Goal: Task Accomplishment & Management: Use online tool/utility

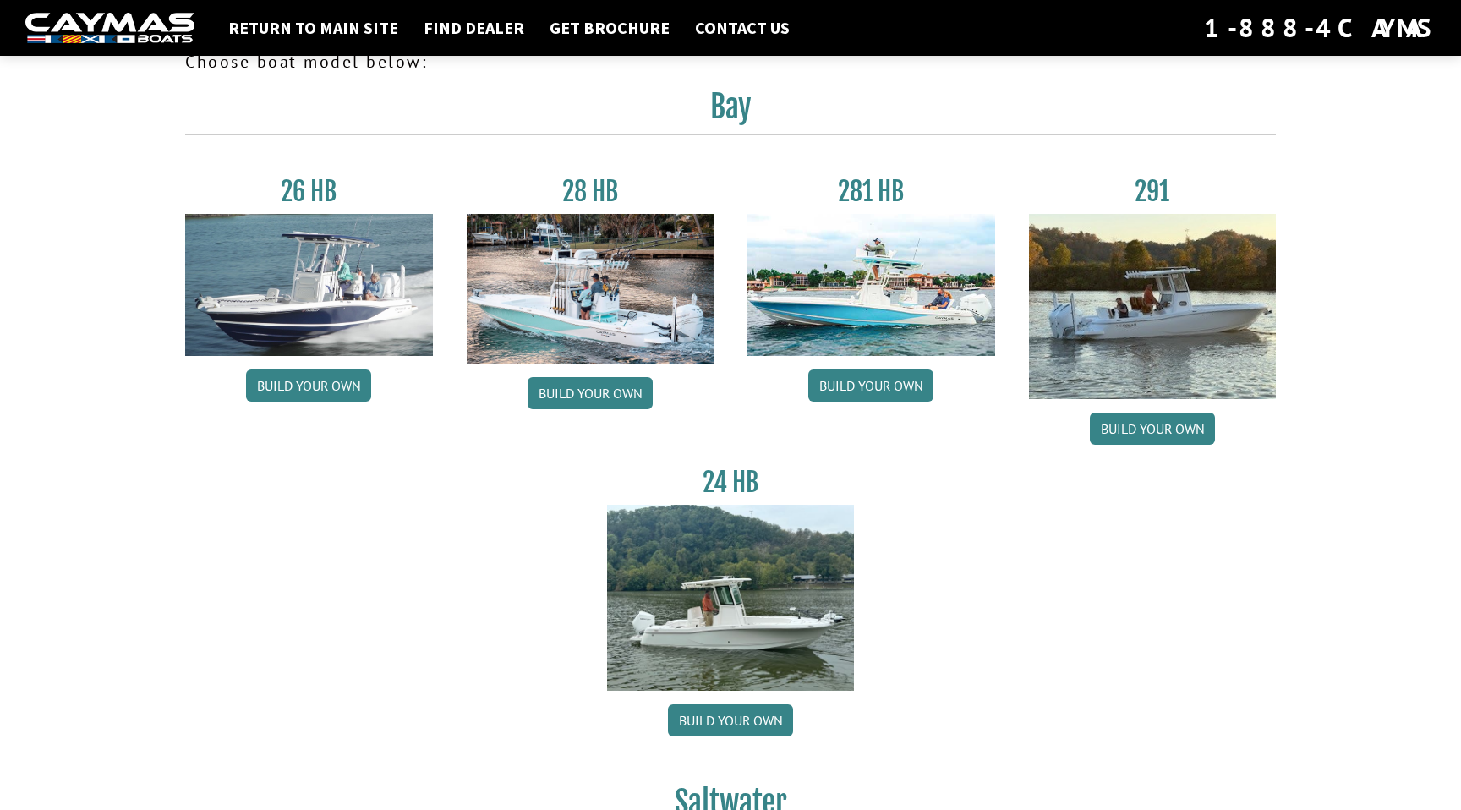
scroll to position [66, 0]
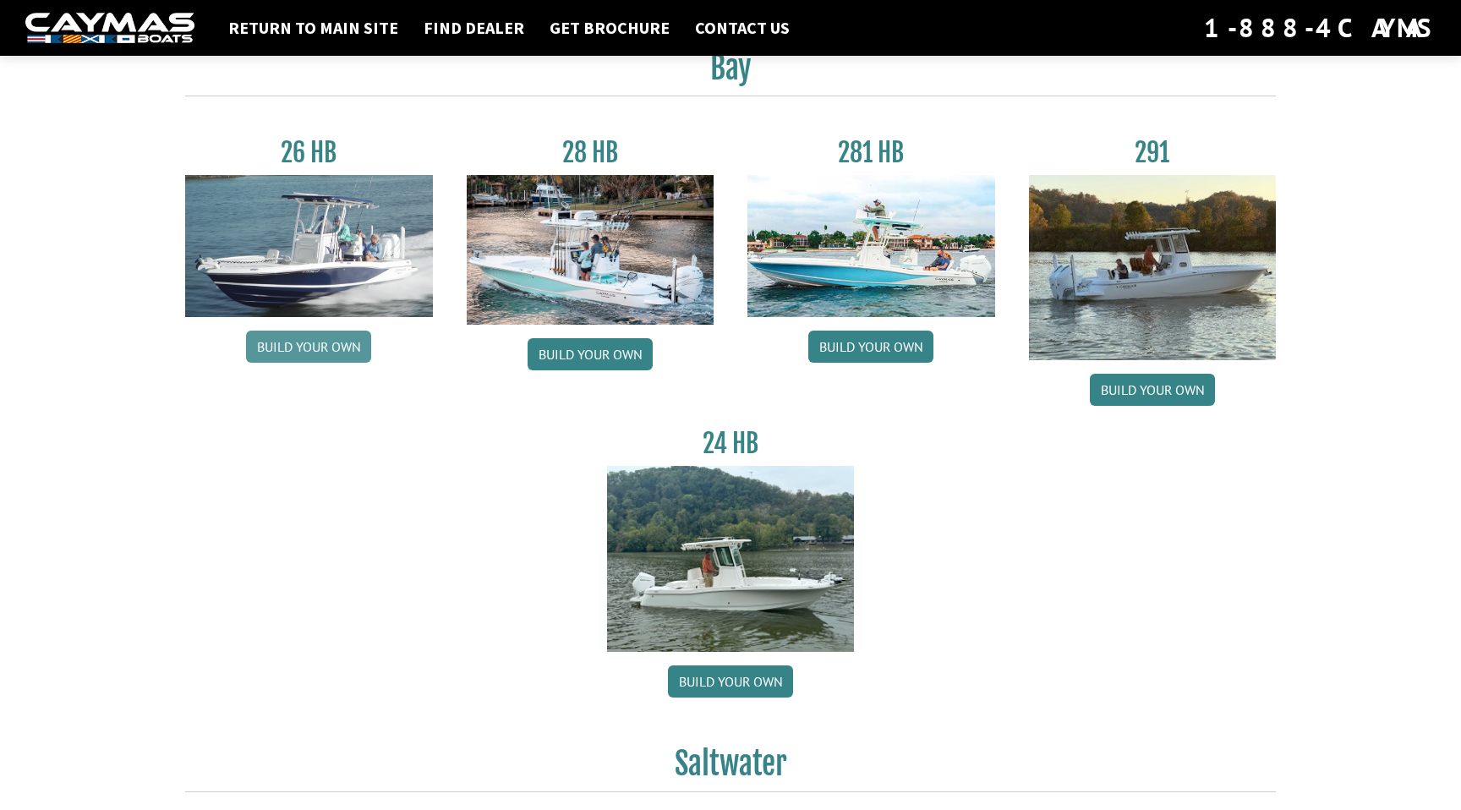
click at [341, 360] on link "Build your own" at bounding box center [308, 347] width 125 height 32
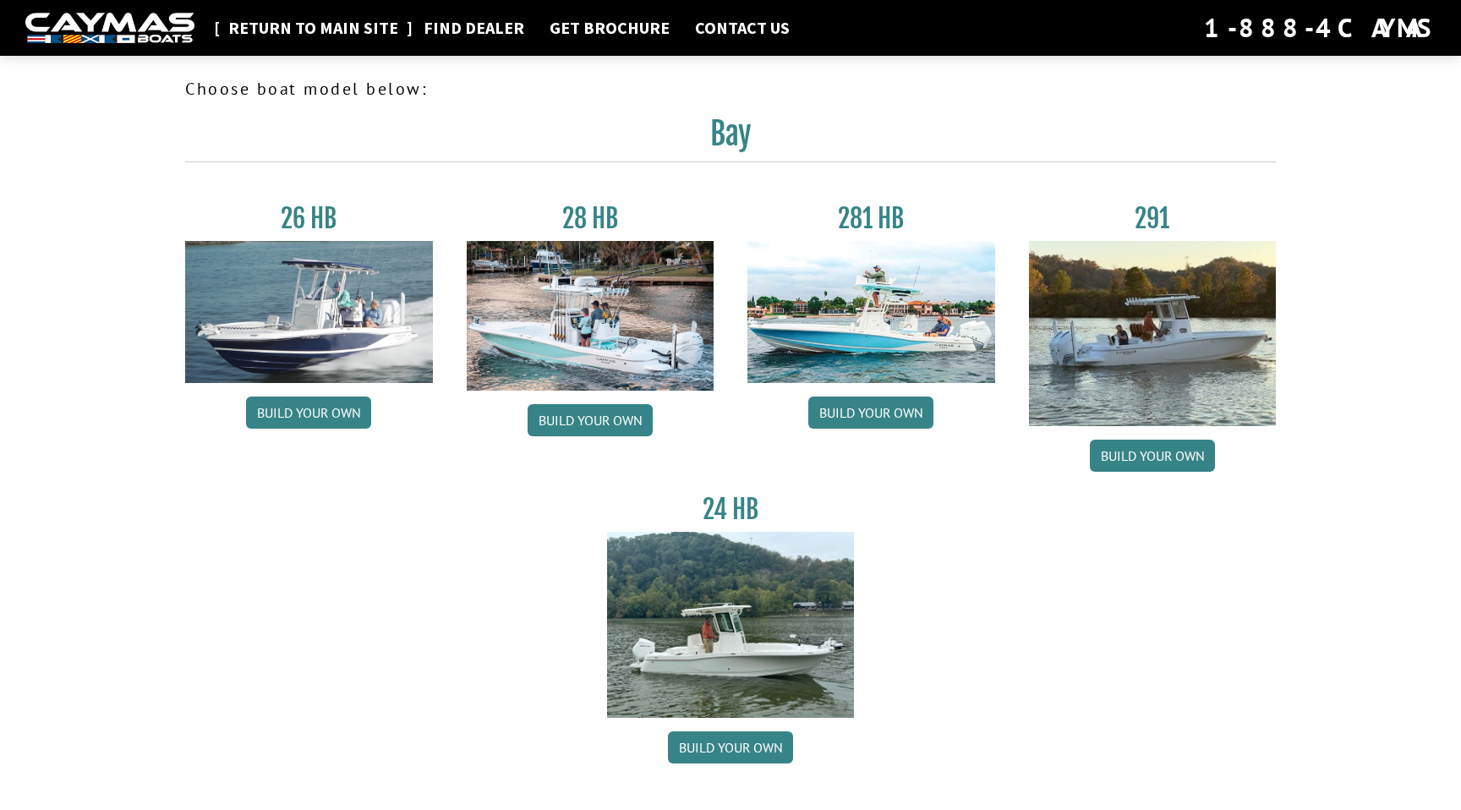
click at [348, 29] on link "Return to main site" at bounding box center [313, 28] width 187 height 22
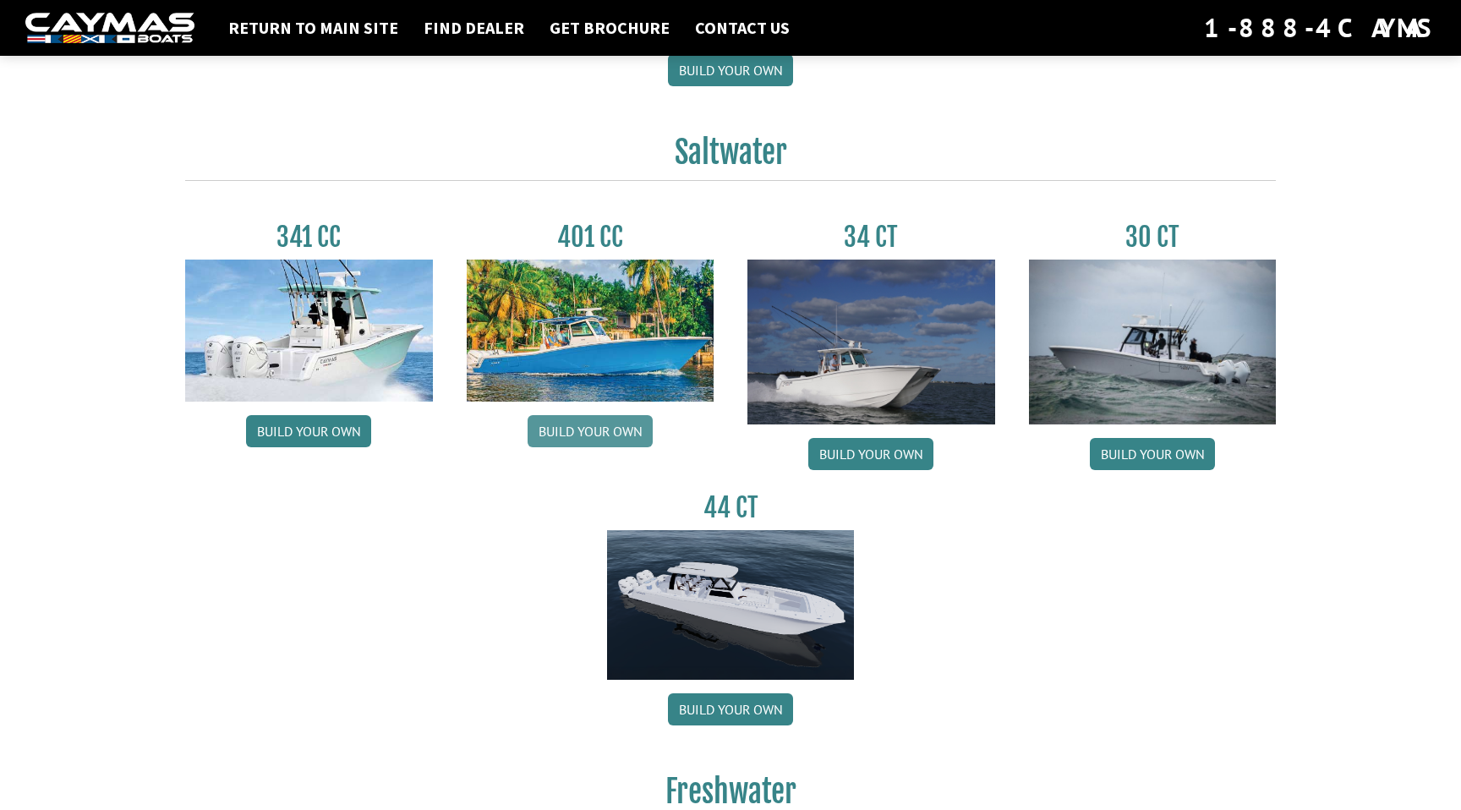
scroll to position [685, 0]
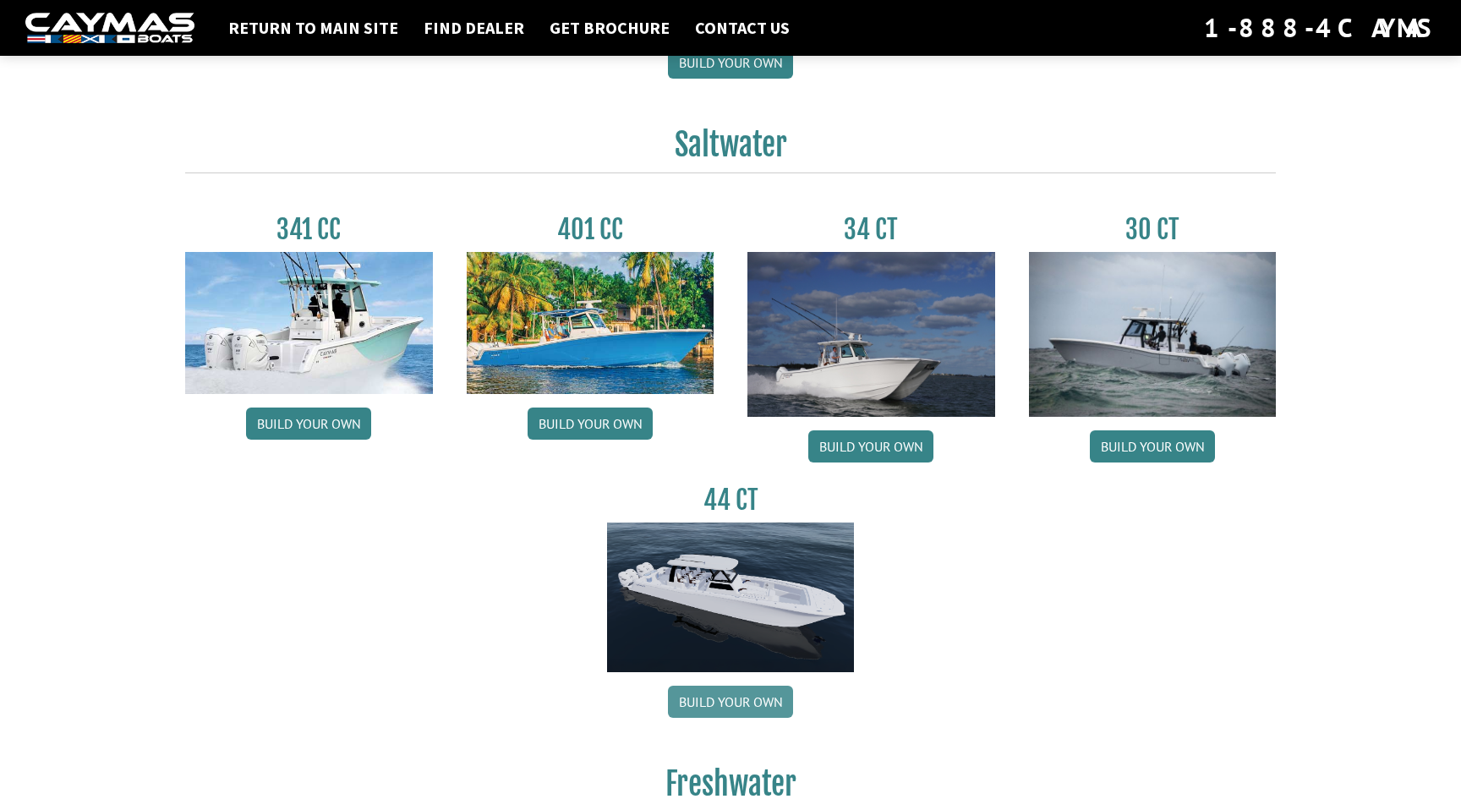
click at [741, 710] on link "Build your own" at bounding box center [730, 702] width 125 height 32
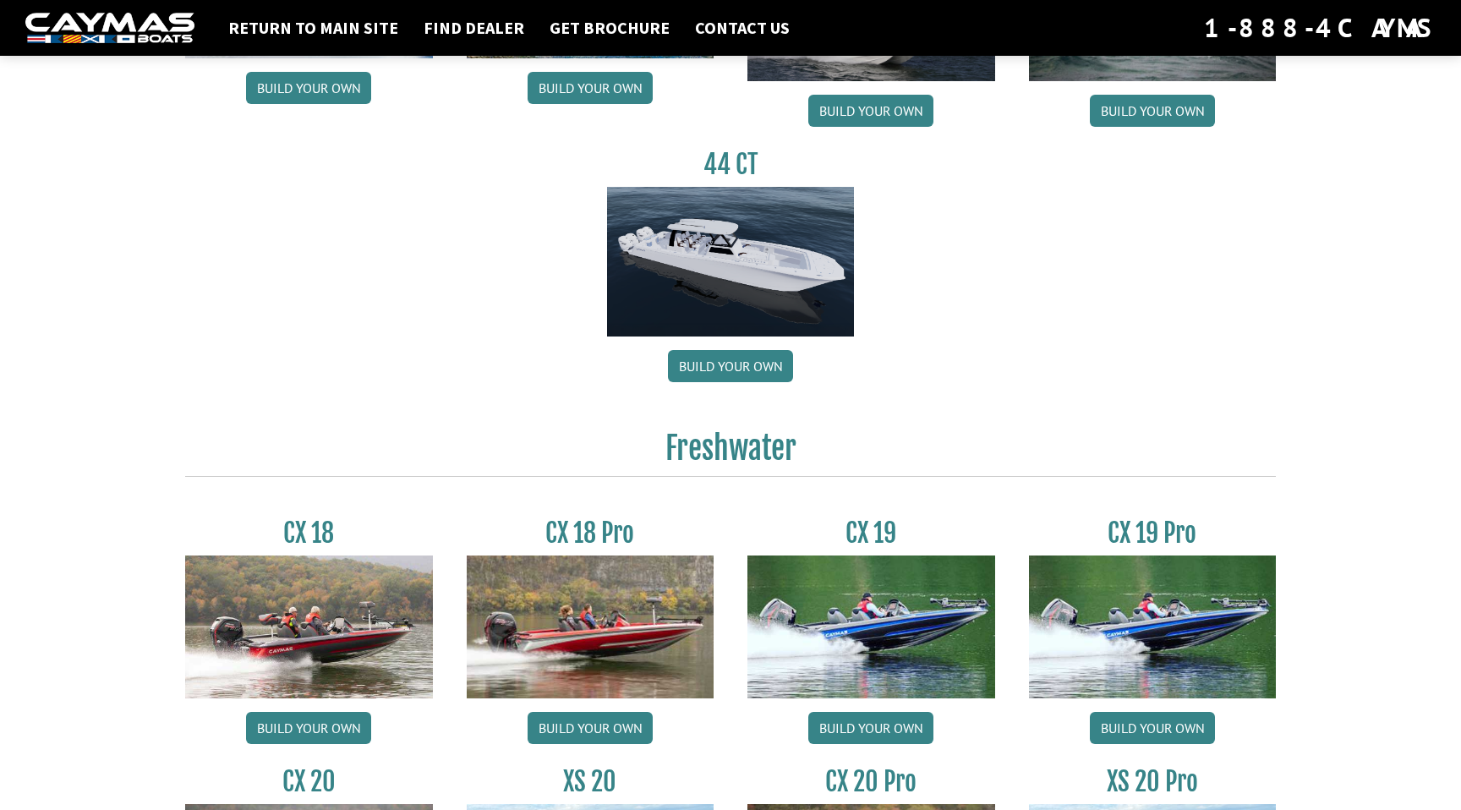
scroll to position [1006, 0]
